Goal: Task Accomplishment & Management: Manage account settings

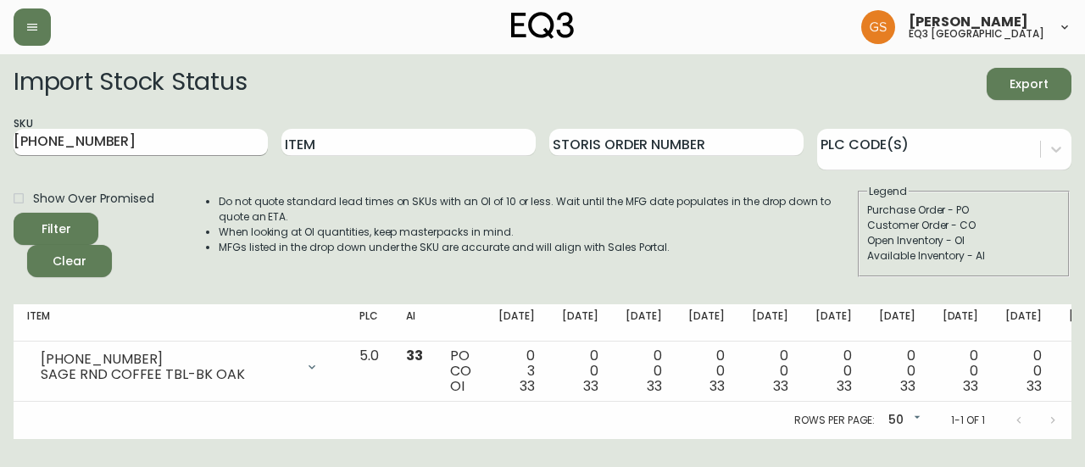
click at [142, 145] on input "[PHONE_NUMBER]" at bounding box center [141, 142] width 254 height 27
click at [31, 24] on icon "button" at bounding box center [32, 27] width 10 height 7
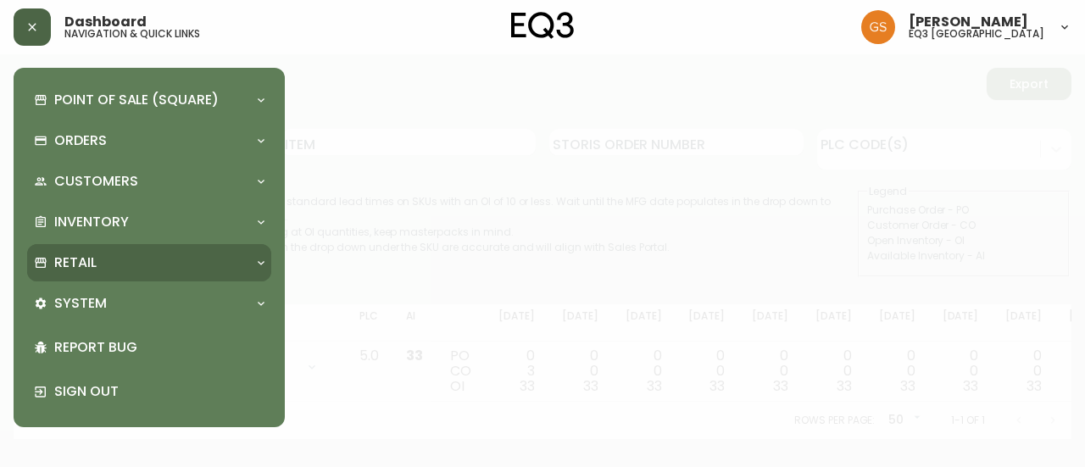
click at [181, 262] on div "Retail" at bounding box center [141, 262] width 214 height 19
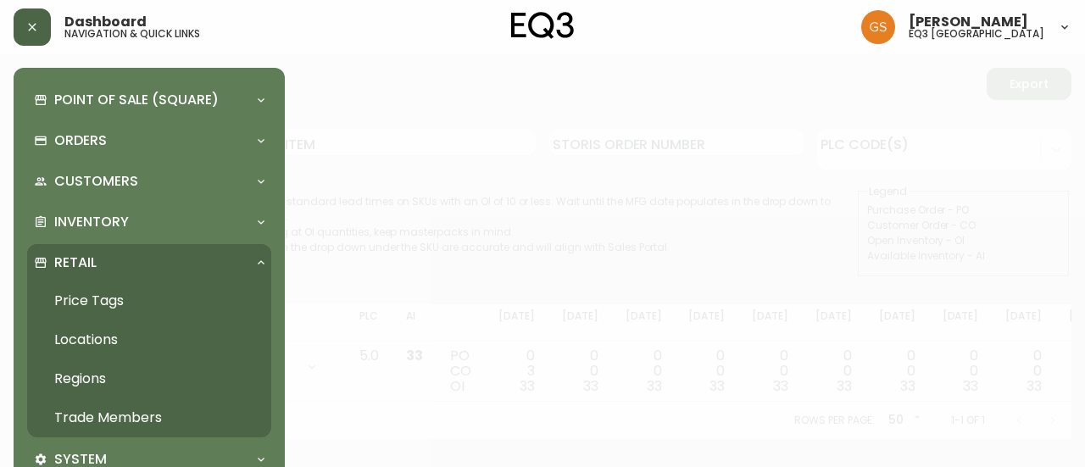
click at [146, 417] on link "Trade Members" at bounding box center [149, 417] width 244 height 39
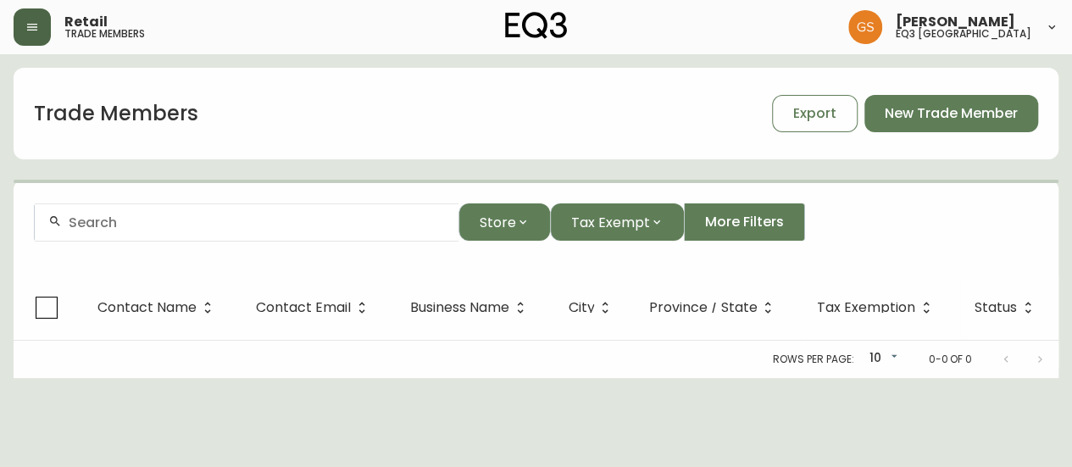
click at [243, 228] on input "text" at bounding box center [257, 222] width 376 height 16
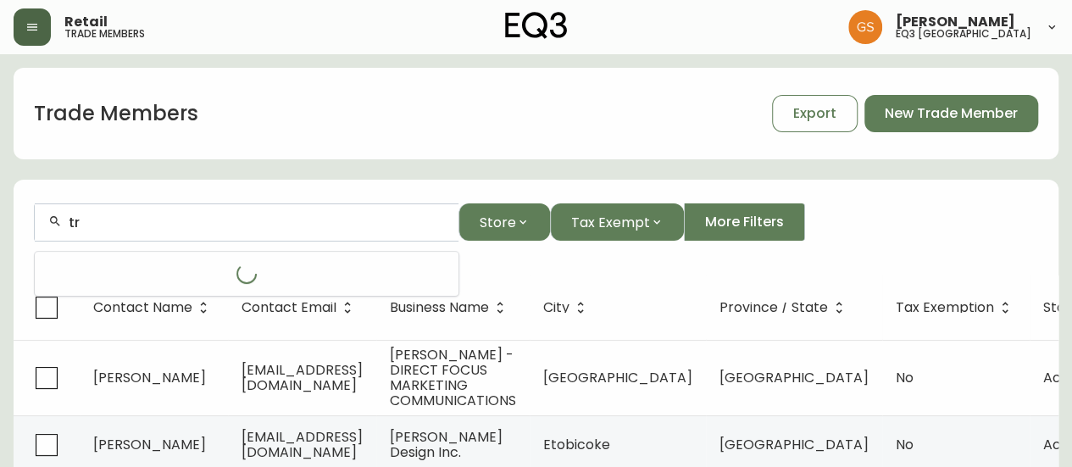
type input "t"
type input "[PERSON_NAME]"
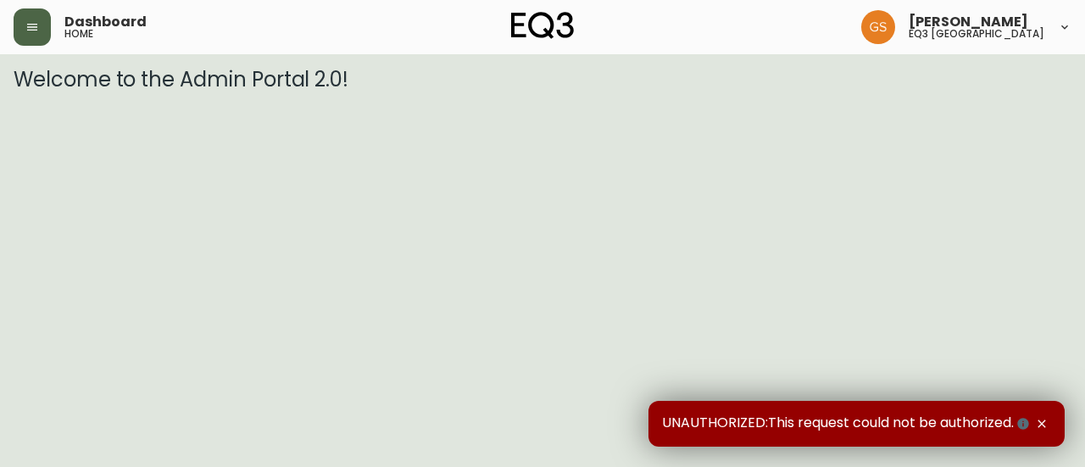
click at [39, 25] on button "button" at bounding box center [32, 26] width 37 height 37
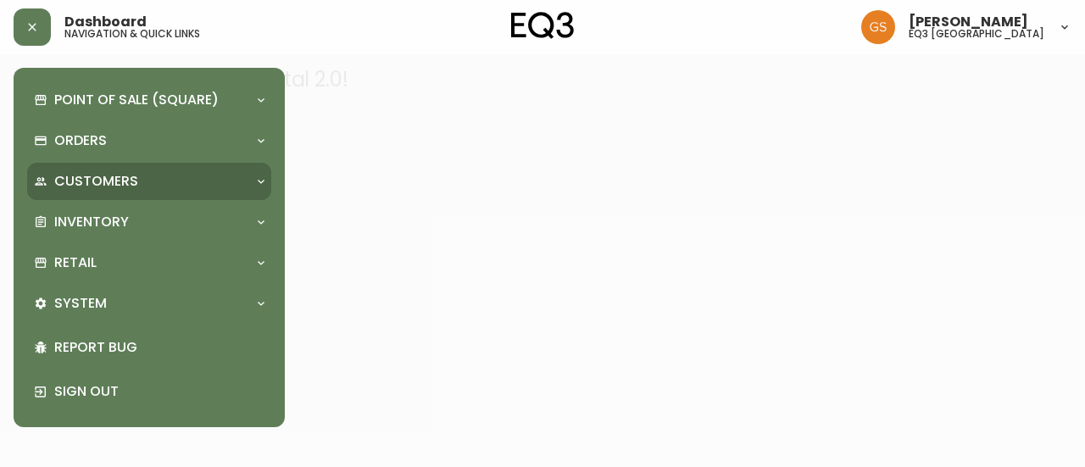
click at [169, 184] on div "Customers" at bounding box center [141, 181] width 214 height 19
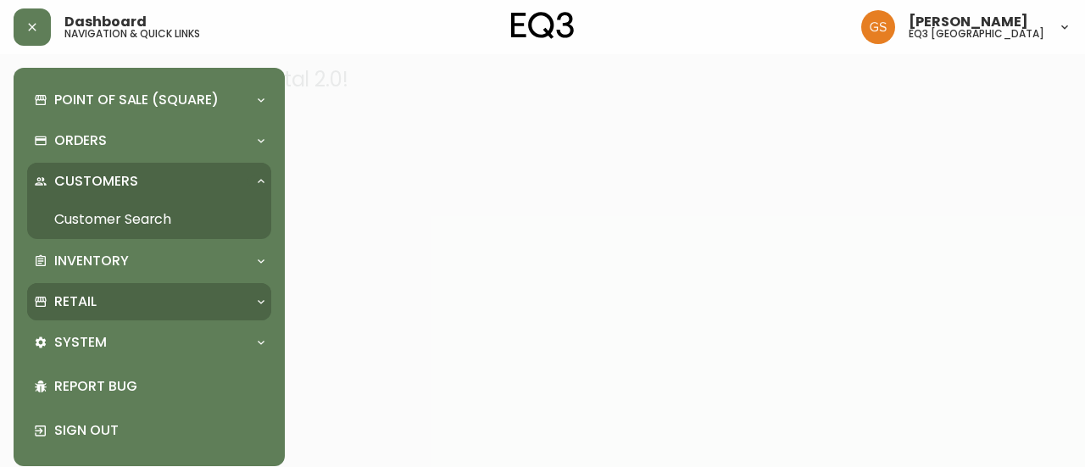
click at [131, 296] on div "Retail" at bounding box center [141, 301] width 214 height 19
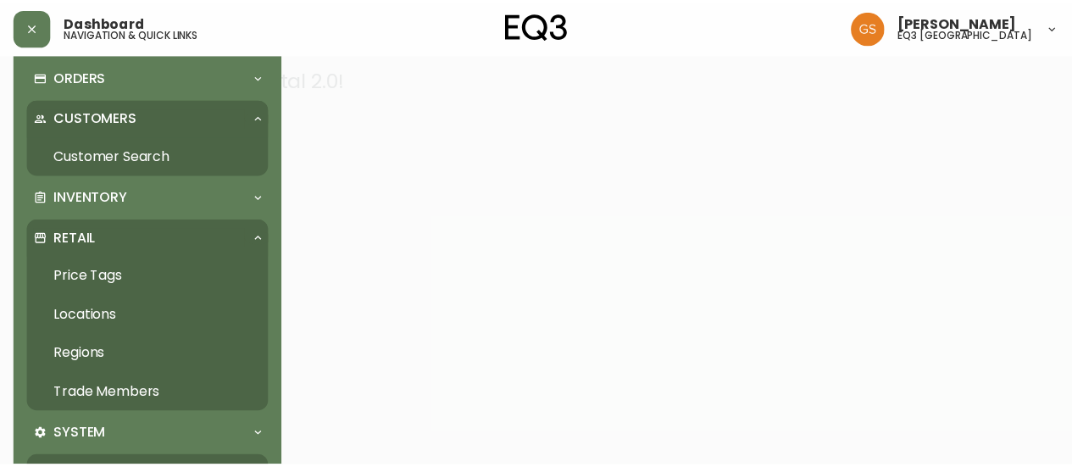
scroll to position [168, 0]
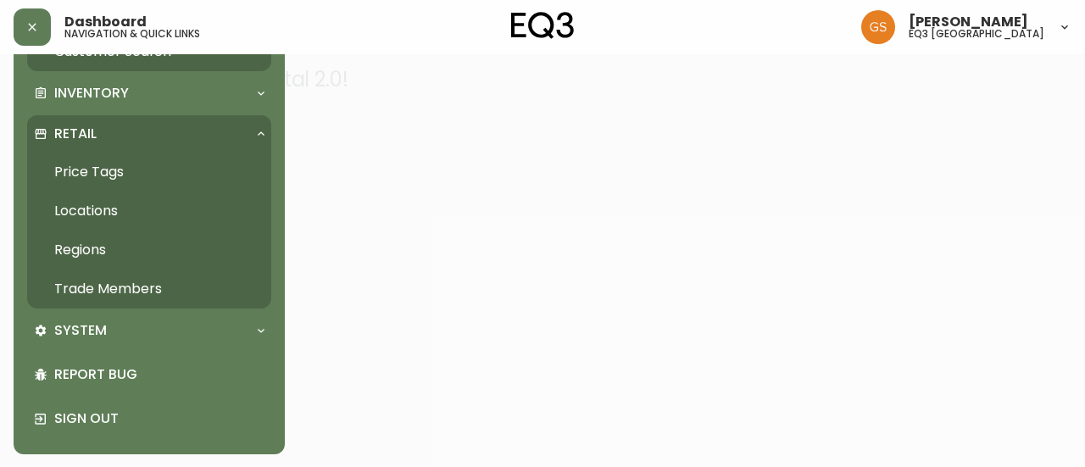
click at [142, 286] on link "Trade Members" at bounding box center [149, 288] width 244 height 39
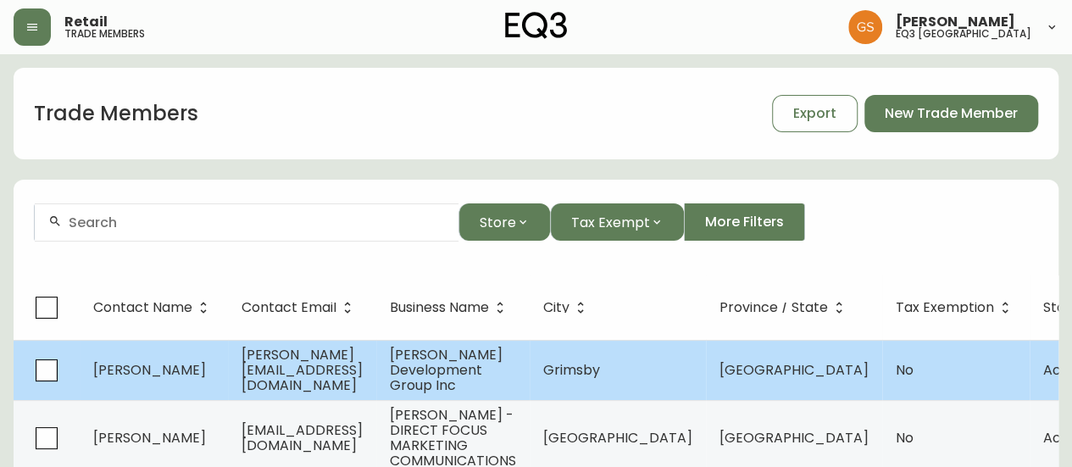
click at [286, 365] on span "alex@savogroup.ca" at bounding box center [302, 370] width 121 height 50
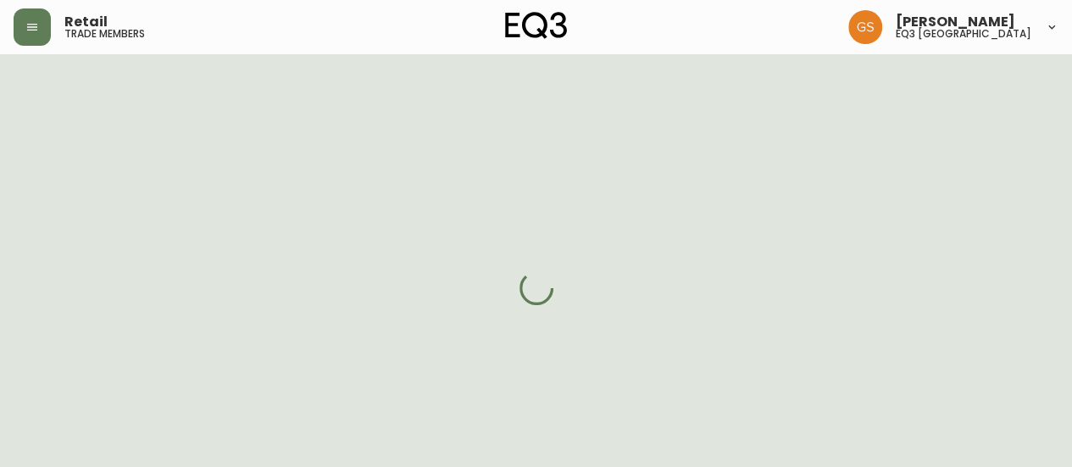
select select "ON"
select select "CA"
select select "CA_EN"
select select "Social Media"
select select "Home Builder"
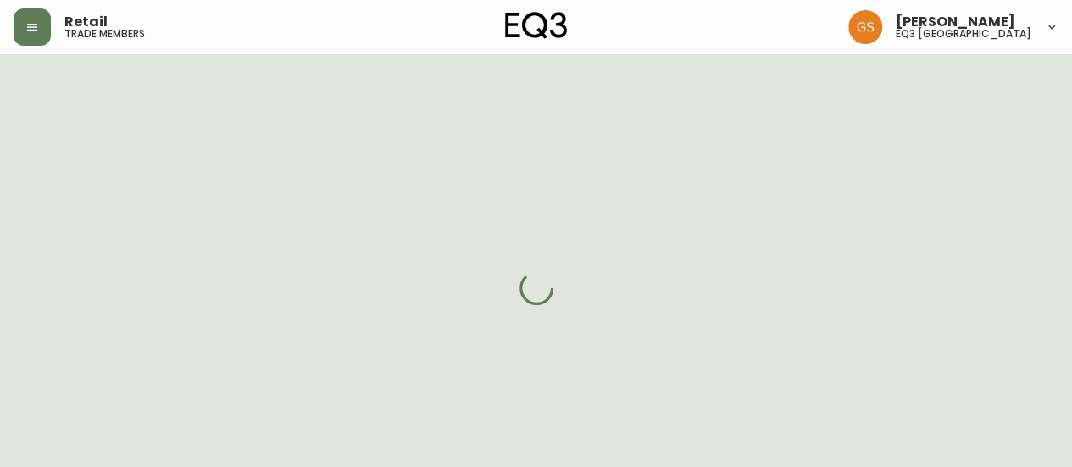
select select "cjw10z96q005b6gs00r6w7pwt"
select select "false"
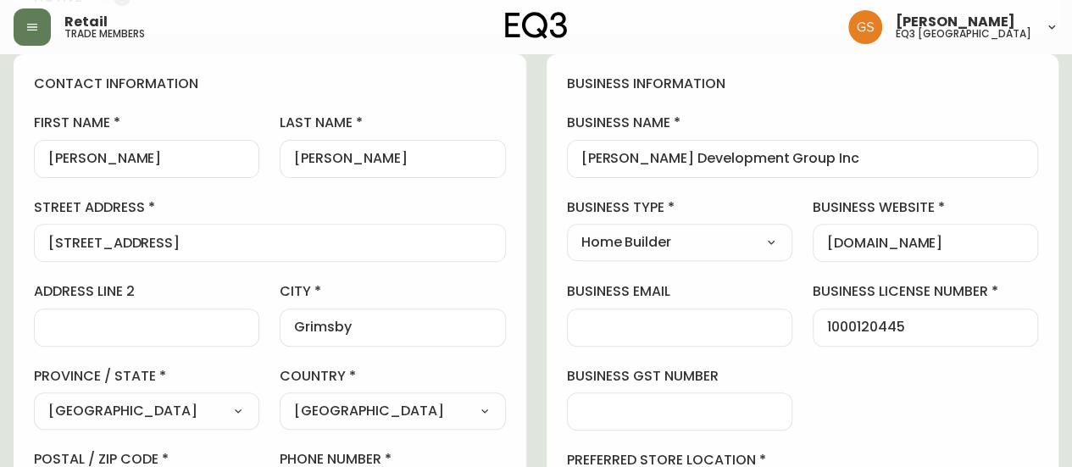
scroll to position [85, 0]
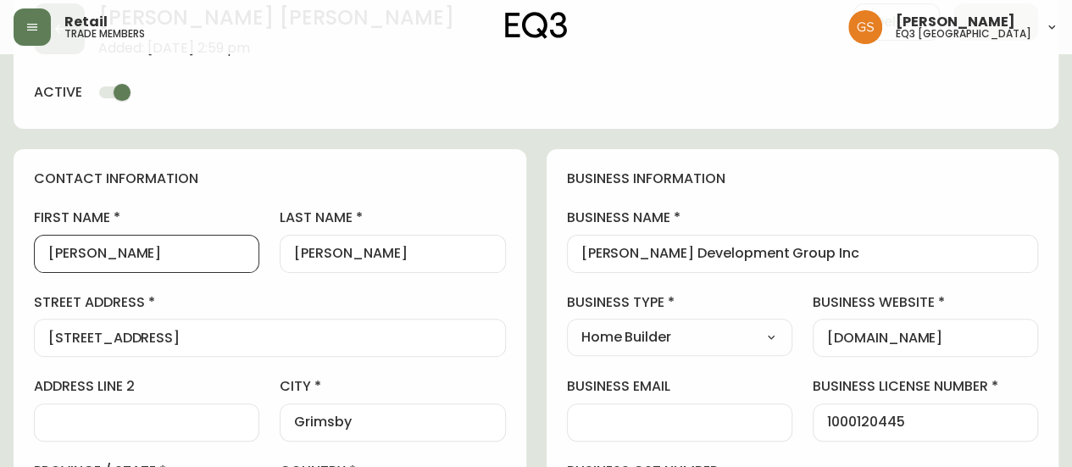
drag, startPoint x: 88, startPoint y: 253, endPoint x: 34, endPoint y: 250, distance: 54.3
click at [34, 250] on div "Alex" at bounding box center [146, 254] width 225 height 38
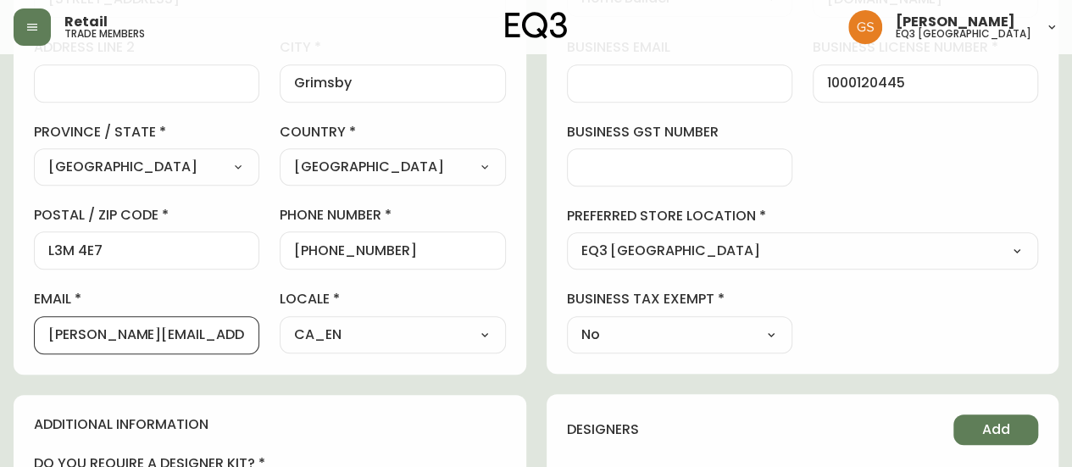
scroll to position [0, 0]
drag, startPoint x: 205, startPoint y: 335, endPoint x: 36, endPoint y: 335, distance: 168.6
click at [36, 335] on div "alex@savogroup.ca" at bounding box center [146, 335] width 225 height 38
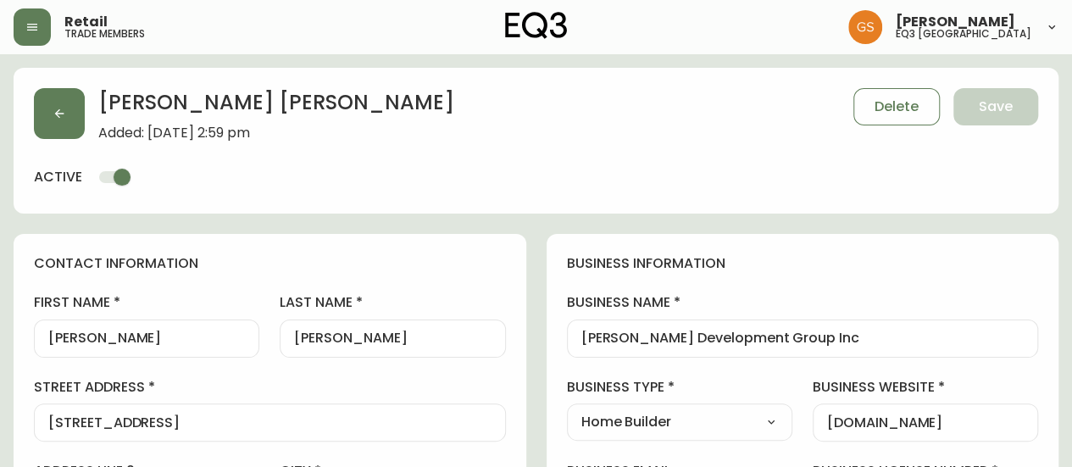
click at [447, 201] on div "Alex Savo Sardaro Added: October 8, 2025 at 2:59 pm Delete Save active" at bounding box center [536, 141] width 1045 height 146
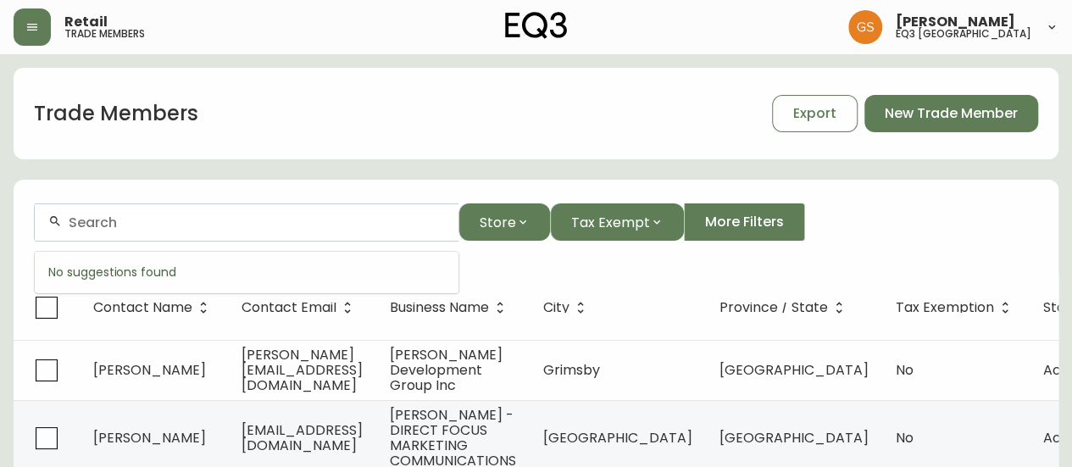
click at [131, 219] on input "text" at bounding box center [257, 222] width 376 height 16
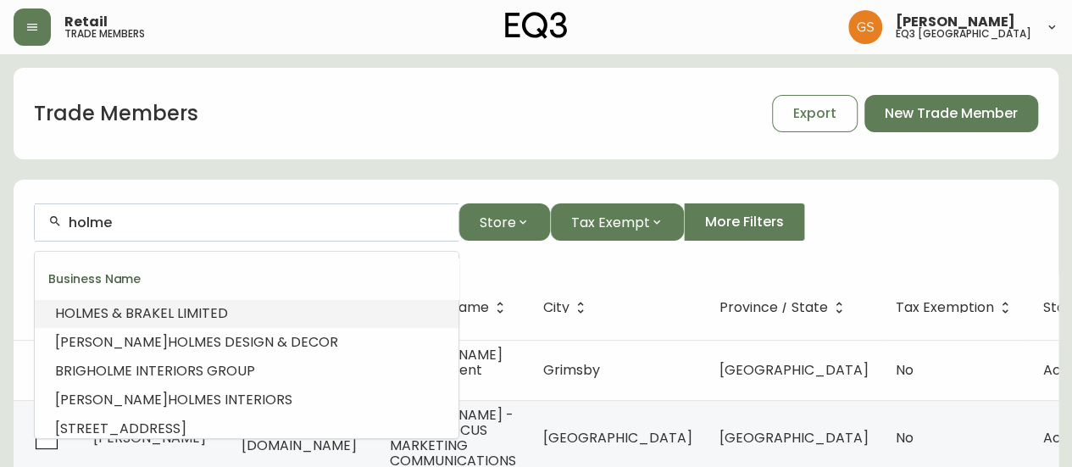
click at [239, 314] on li "HOLME S & BRAKEL LIMITED" at bounding box center [247, 313] width 424 height 29
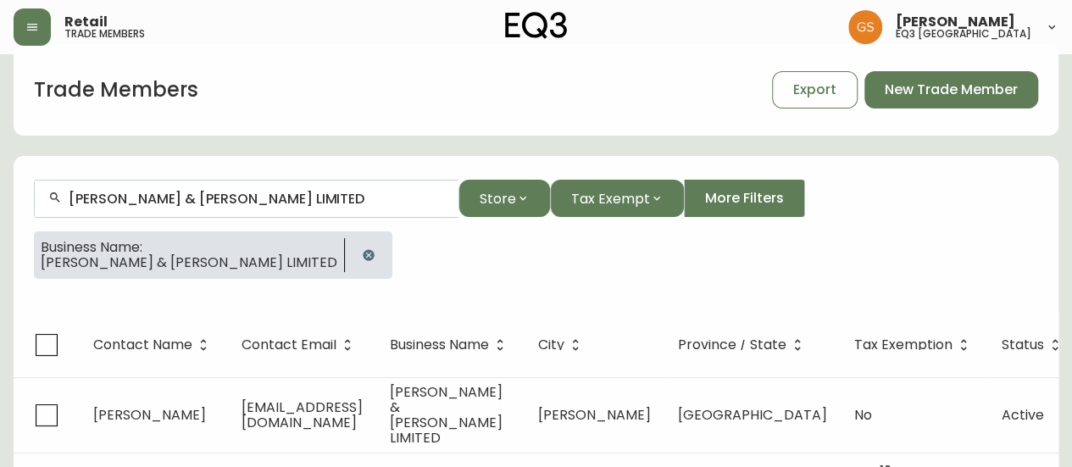
scroll to position [42, 0]
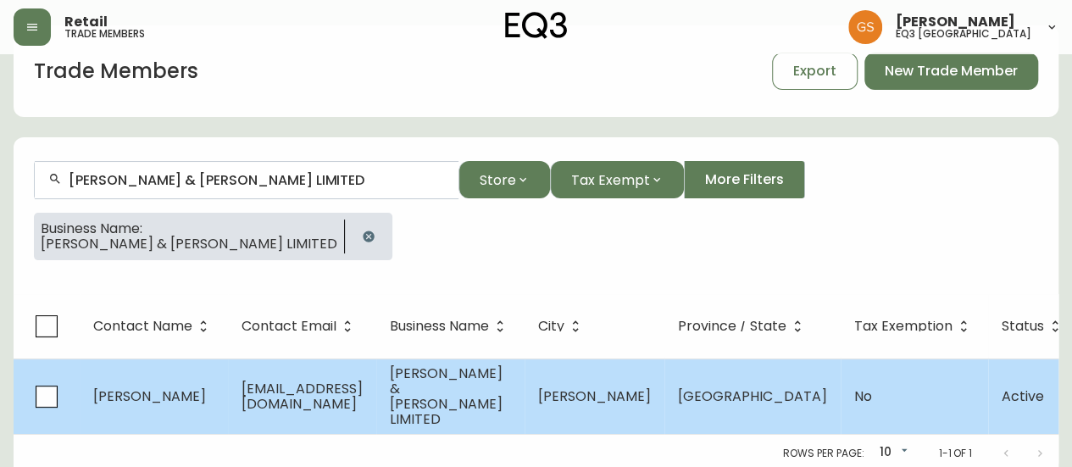
type input "HOLMES & BRAKEL LIMITED"
click at [181, 386] on span "TERESA BOYLE" at bounding box center [149, 395] width 113 height 19
select select "ON"
select select "CA"
select select "CA_EN"
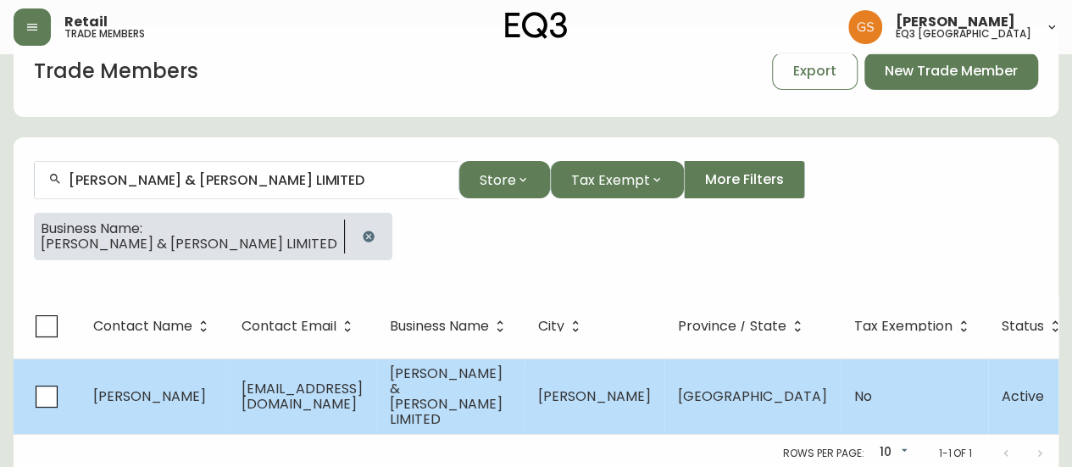
select select "Other"
select select "false"
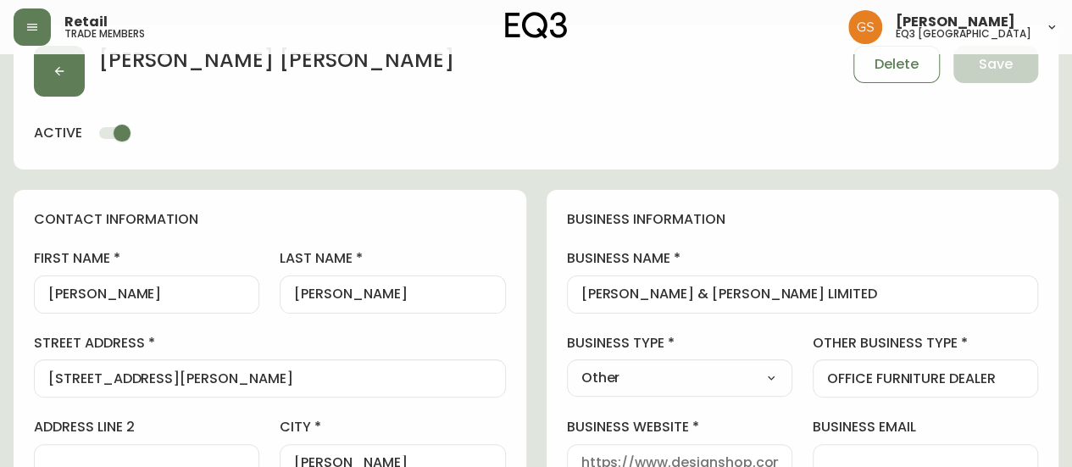
type input "EQ3 Toronto - King"
select select "cjw10z96r007p6gs0hn5531do"
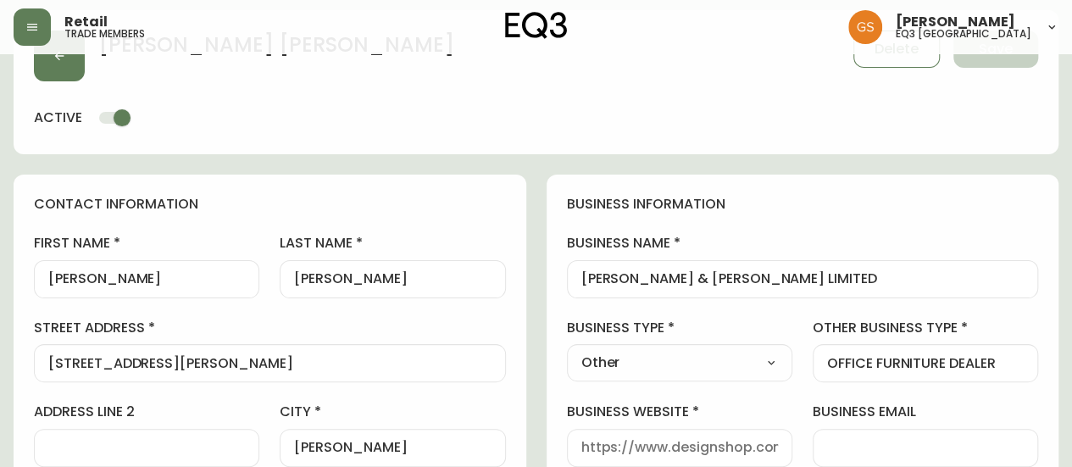
scroll to position [85, 0]
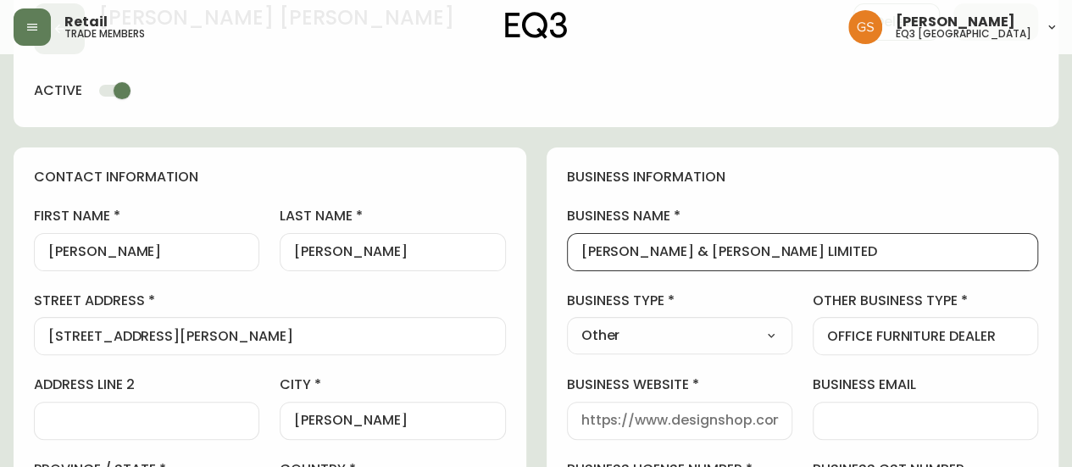
drag, startPoint x: 699, startPoint y: 249, endPoint x: 581, endPoint y: 250, distance: 117.8
click at [581, 250] on input "HOLMES & BRAKEL LIMITED" at bounding box center [802, 252] width 443 height 16
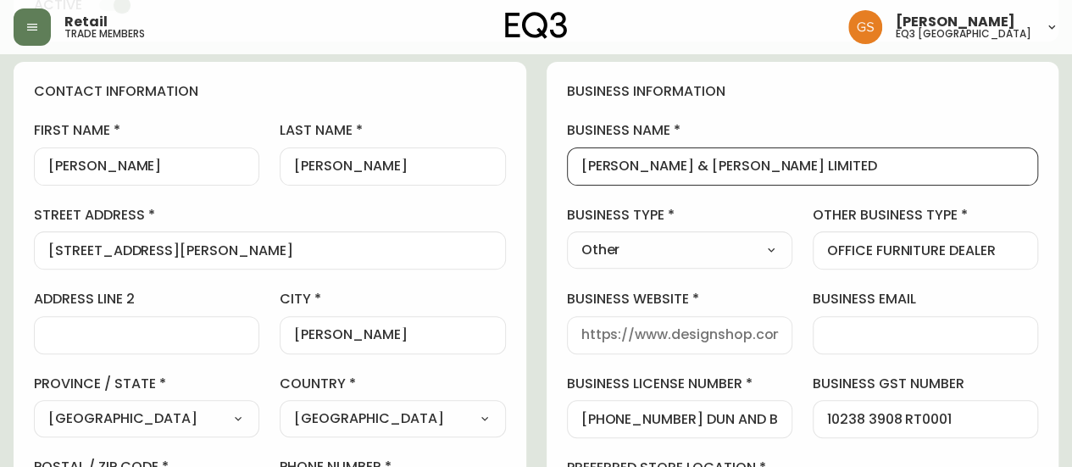
scroll to position [254, 0]
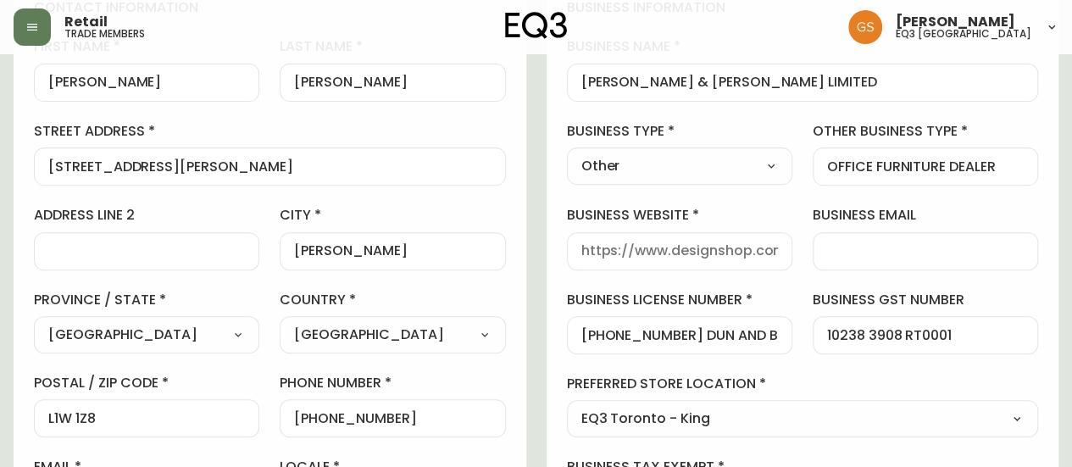
drag, startPoint x: 186, startPoint y: 154, endPoint x: 86, endPoint y: 171, distance: 101.4
click at [48, 164] on div "830 BROCK ROAD" at bounding box center [270, 166] width 472 height 38
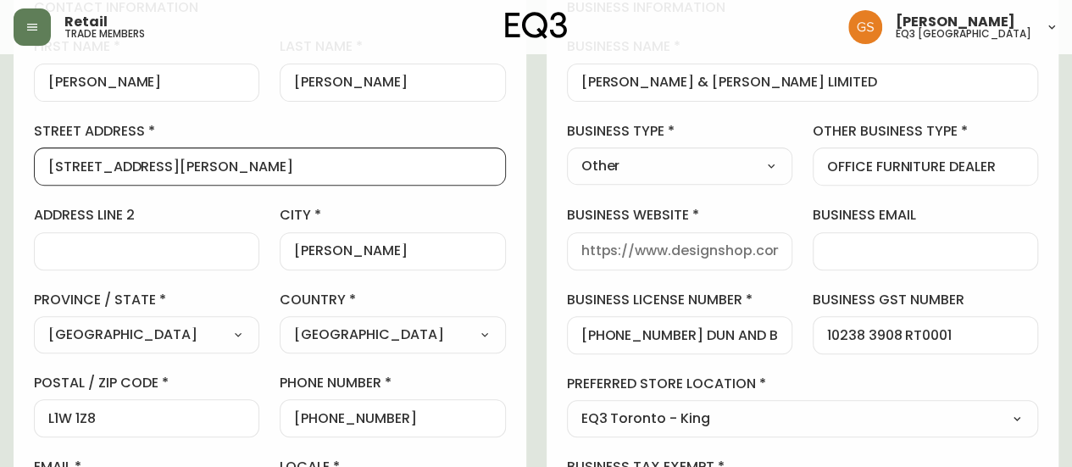
scroll to position [0, 0]
drag, startPoint x: 170, startPoint y: 169, endPoint x: 34, endPoint y: 169, distance: 136.4
click at [34, 169] on div "830 BROCK ROAD" at bounding box center [270, 166] width 472 height 38
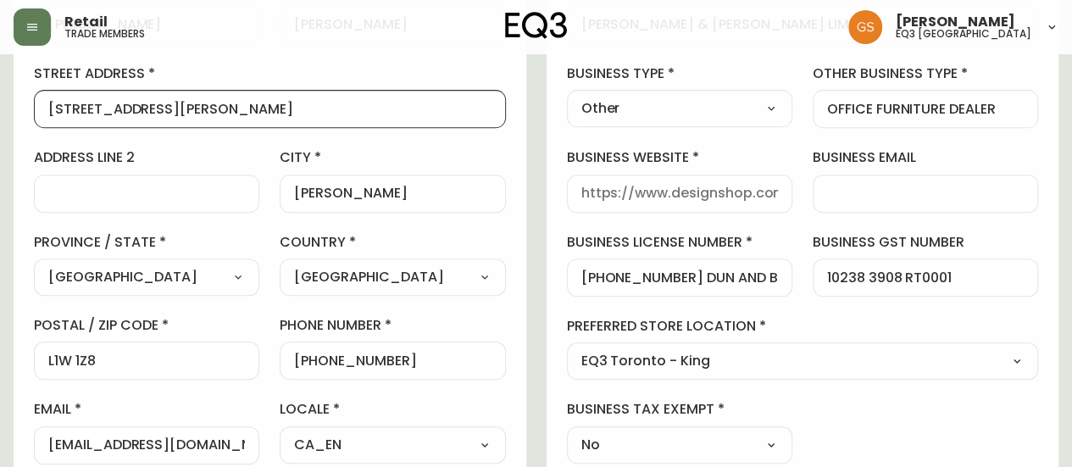
scroll to position [339, 0]
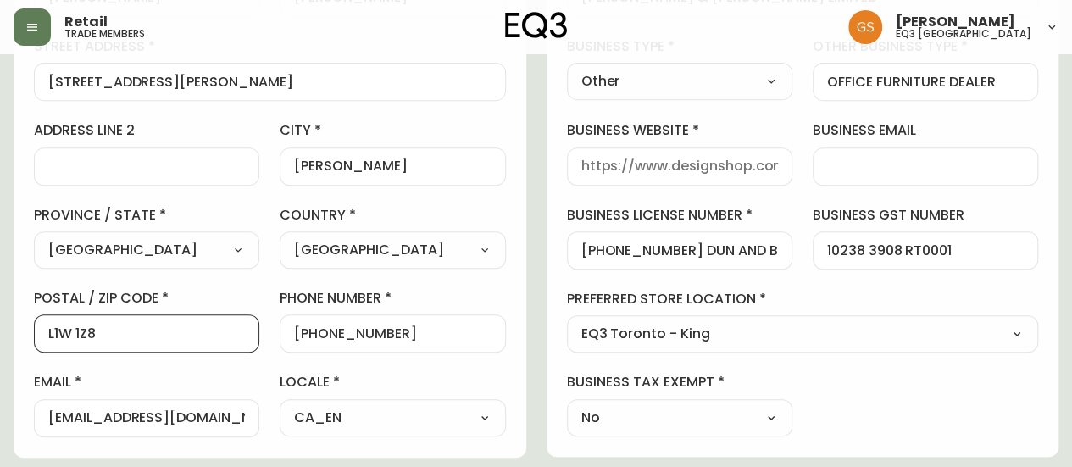
drag, startPoint x: 108, startPoint y: 334, endPoint x: 20, endPoint y: 334, distance: 88.1
click at [20, 334] on div "contact information first name TERESA last name BOYLE street address 830 BROCK …" at bounding box center [270, 175] width 513 height 564
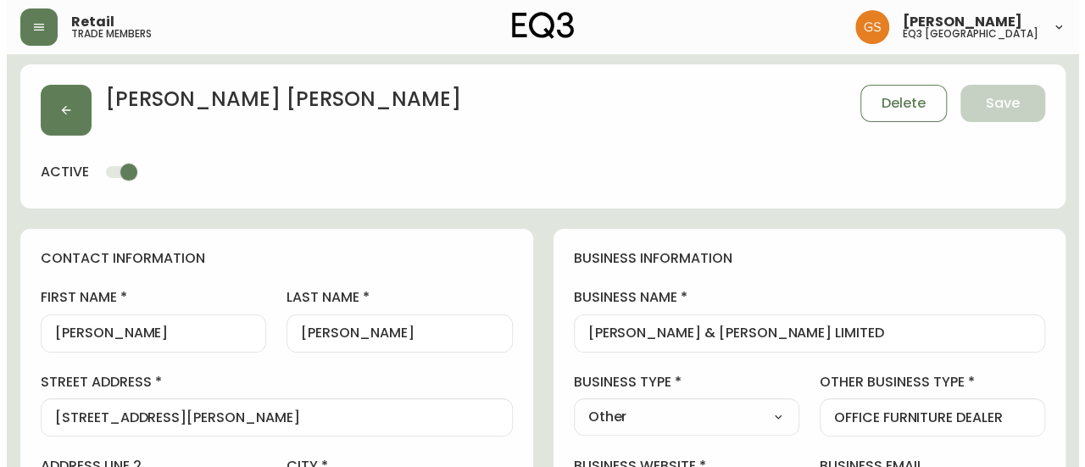
scroll to position [0, 0]
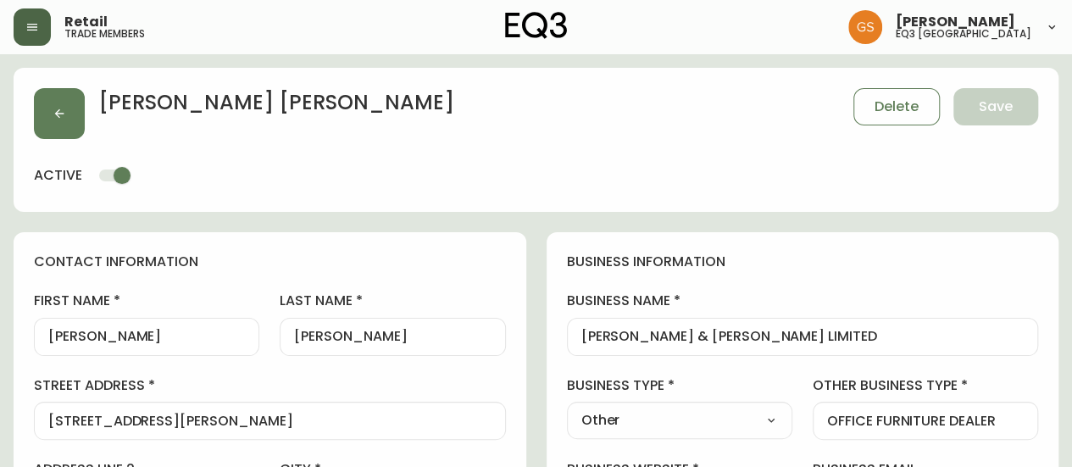
click at [37, 25] on icon "button" at bounding box center [32, 27] width 14 height 14
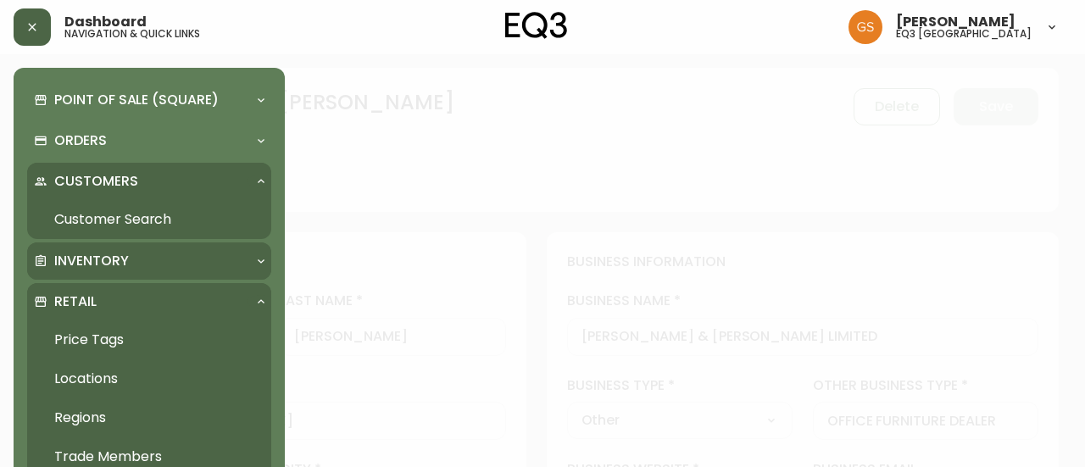
click at [92, 265] on p "Inventory" at bounding box center [91, 261] width 75 height 19
click at [141, 297] on link "Import Stock Status" at bounding box center [149, 299] width 244 height 39
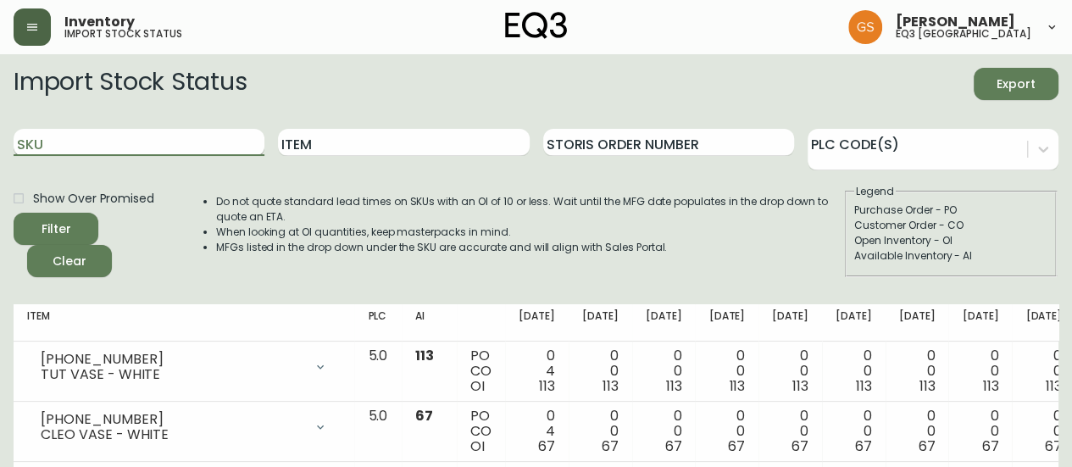
click at [81, 145] on input "SKU" at bounding box center [139, 142] width 251 height 27
paste input "3020-042-4"
type input "3020-042-4"
click at [14, 213] on button "Filter" at bounding box center [56, 229] width 85 height 32
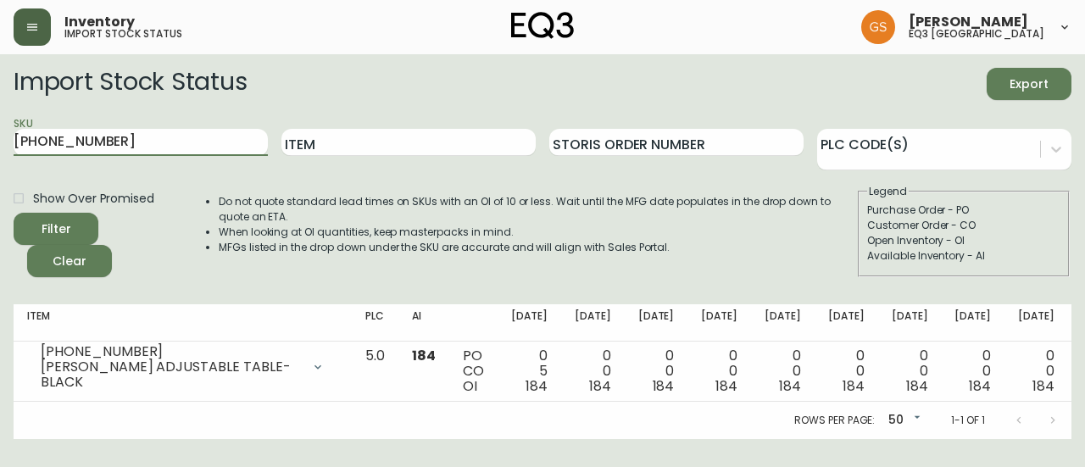
drag, startPoint x: 103, startPoint y: 142, endPoint x: 11, endPoint y: 141, distance: 92.4
click at [11, 141] on main "Import Stock Status Export SKU 3020-042-4 Item Storis Order Number PLC Code(s) …" at bounding box center [542, 246] width 1085 height 385
paste input "3020-042-0"
type input "3020-042-0"
click at [180, 146] on input "3020-042-0" at bounding box center [141, 142] width 254 height 27
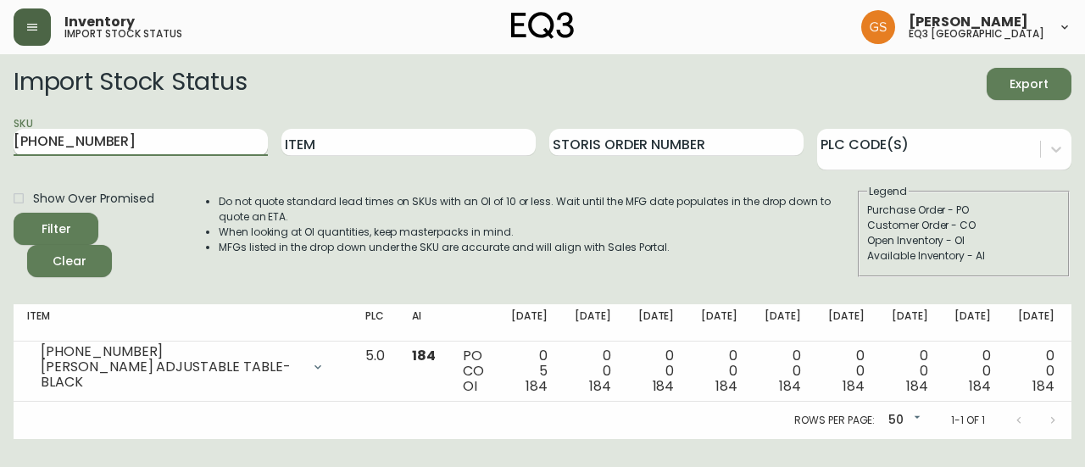
click at [14, 213] on button "Filter" at bounding box center [56, 229] width 85 height 32
